Goal: Task Accomplishment & Management: Manage account settings

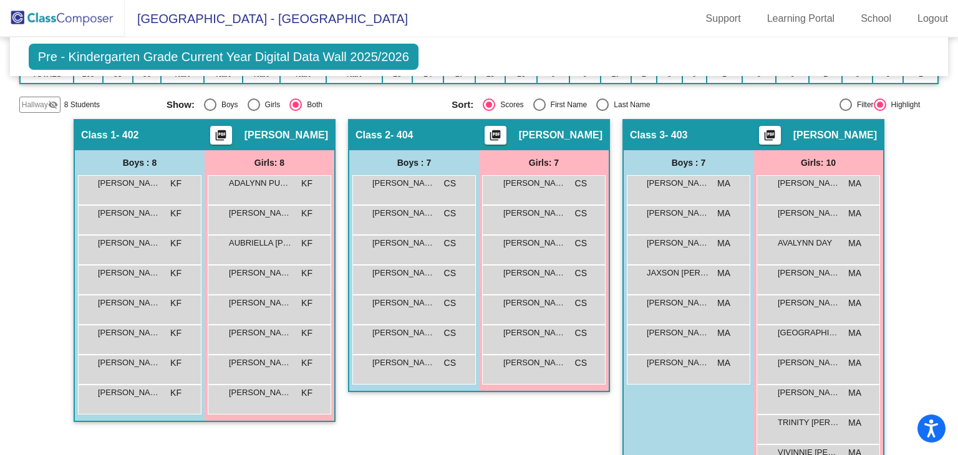
scroll to position [276, 0]
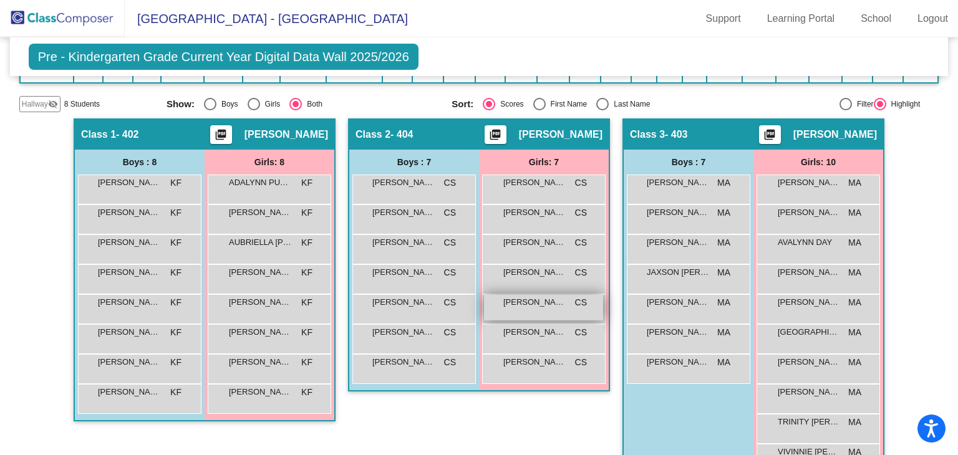
click at [530, 301] on span "[PERSON_NAME]" at bounding box center [534, 302] width 62 height 12
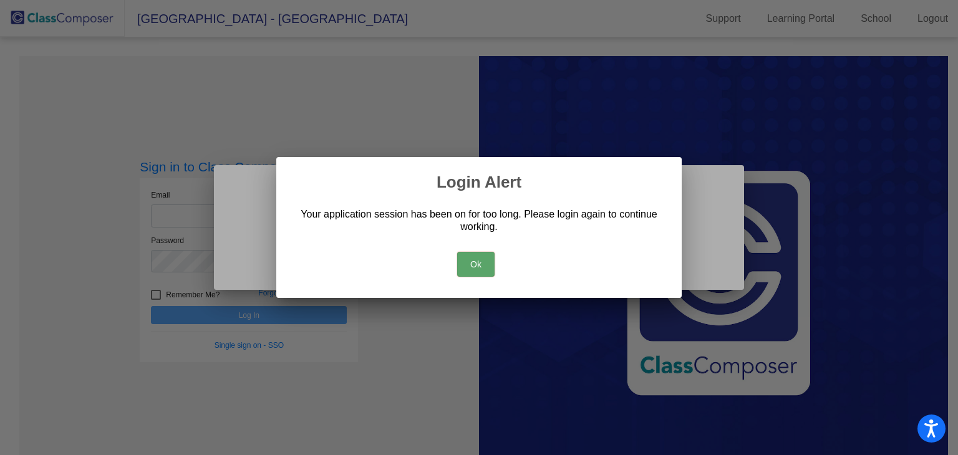
click at [480, 263] on button "Ok" at bounding box center [475, 264] width 37 height 25
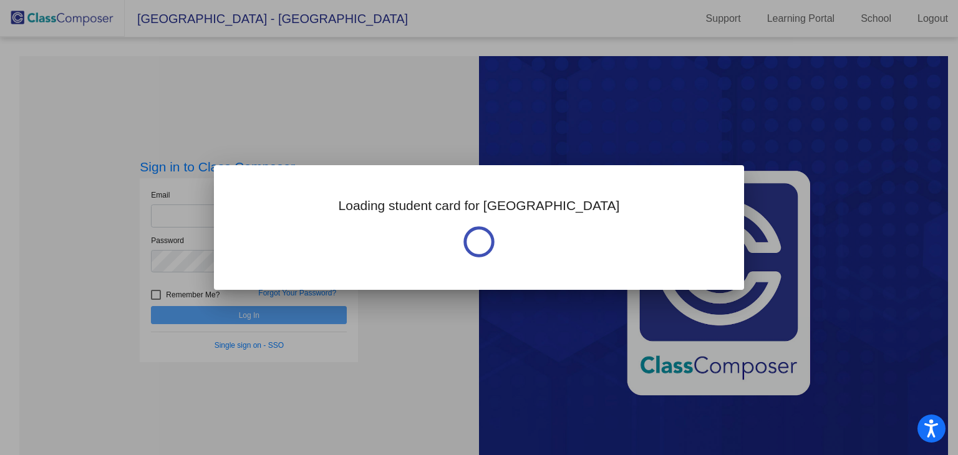
click at [183, 219] on div at bounding box center [479, 227] width 958 height 455
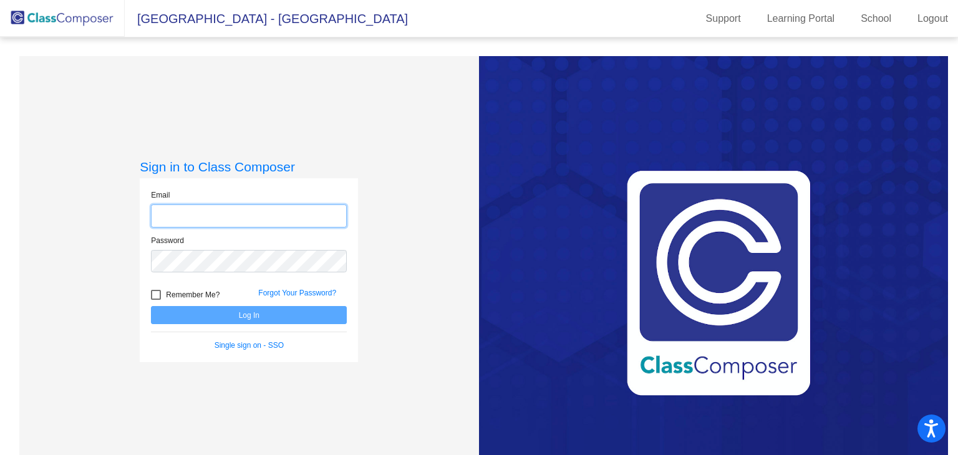
click at [183, 219] on input "email" at bounding box center [249, 216] width 196 height 23
click at [211, 219] on input "[EMAIL_ADDRESS][DOMAIN_NAME]" at bounding box center [249, 216] width 196 height 23
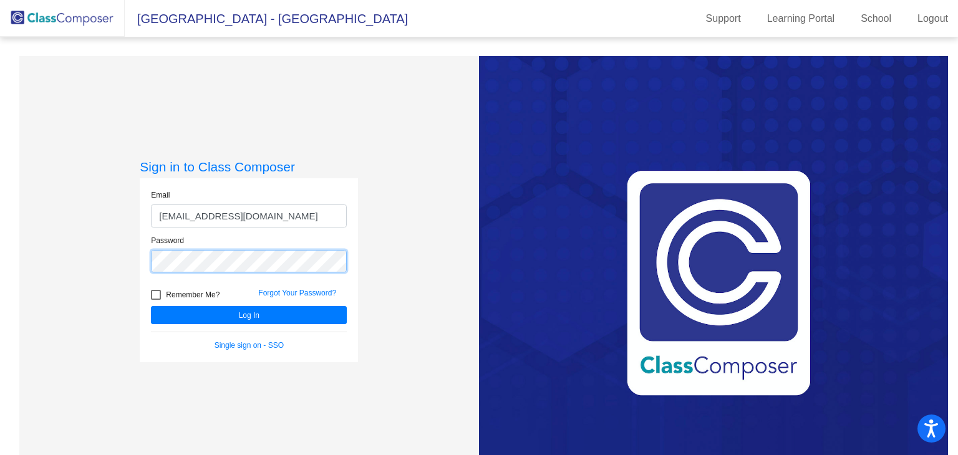
click at [151, 306] on button "Log In" at bounding box center [249, 315] width 196 height 18
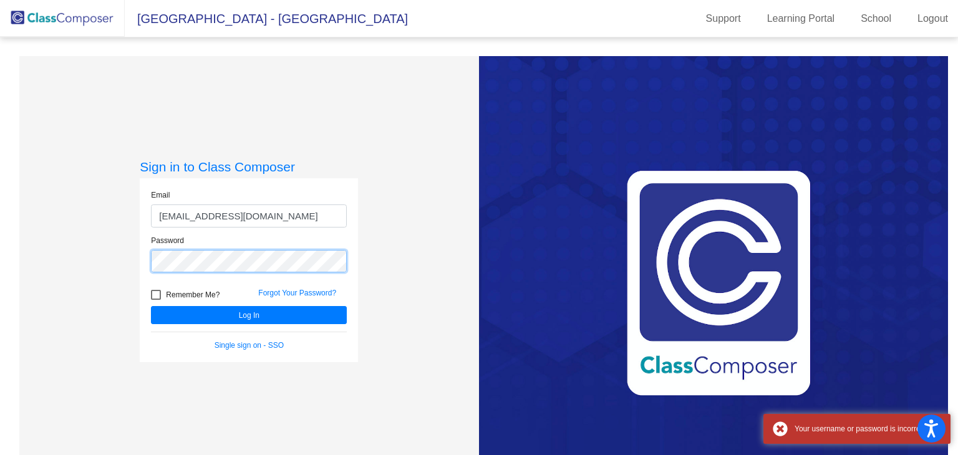
click at [151, 306] on button "Log In" at bounding box center [249, 315] width 196 height 18
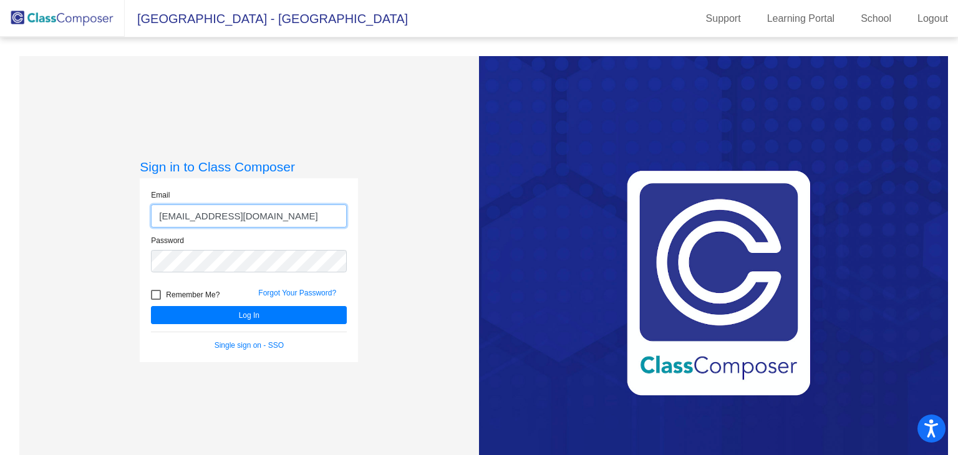
click at [251, 220] on input "[EMAIL_ADDRESS][DOMAIN_NAME]" at bounding box center [249, 216] width 196 height 23
type input "[EMAIL_ADDRESS][DOMAIN_NAME]"
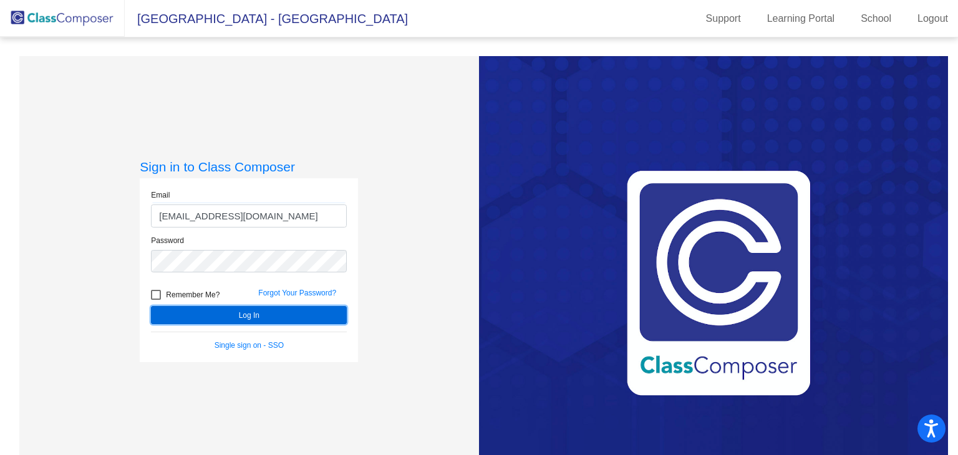
click at [229, 318] on button "Log In" at bounding box center [249, 315] width 196 height 18
